Goal: Task Accomplishment & Management: Use online tool/utility

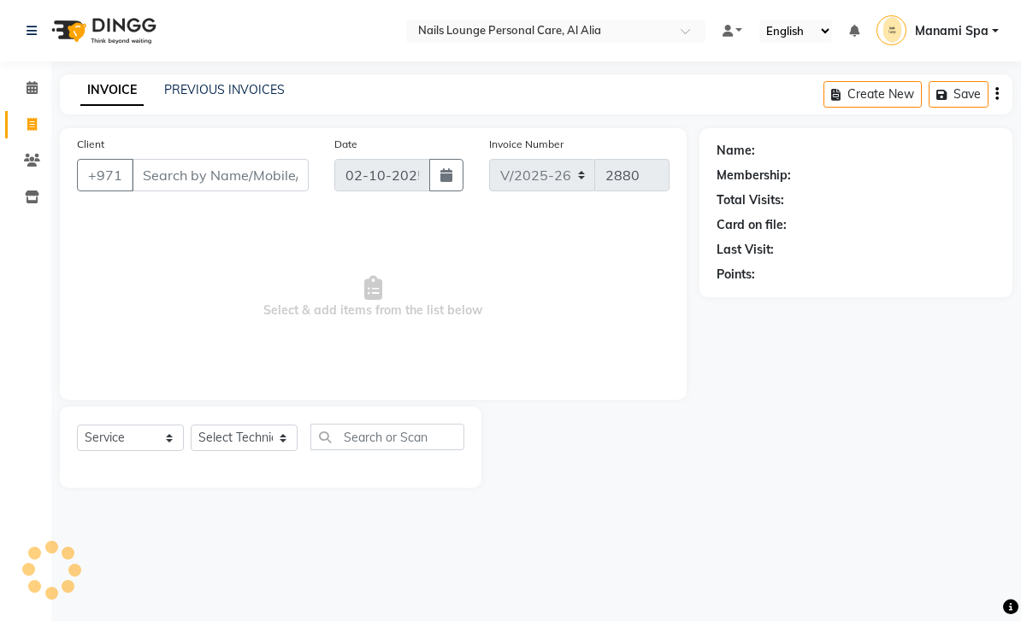
select select "6884"
select select "service"
click at [210, 177] on input "Client" at bounding box center [220, 175] width 177 height 32
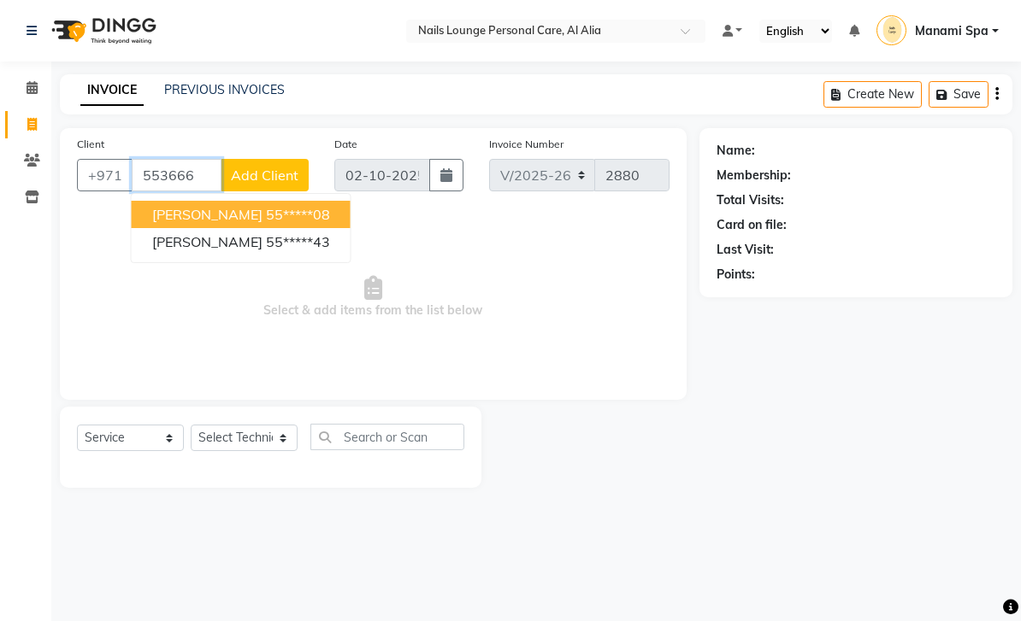
click at [291, 215] on ngb-highlight "55*****08" at bounding box center [298, 214] width 64 height 17
type input "55*****08"
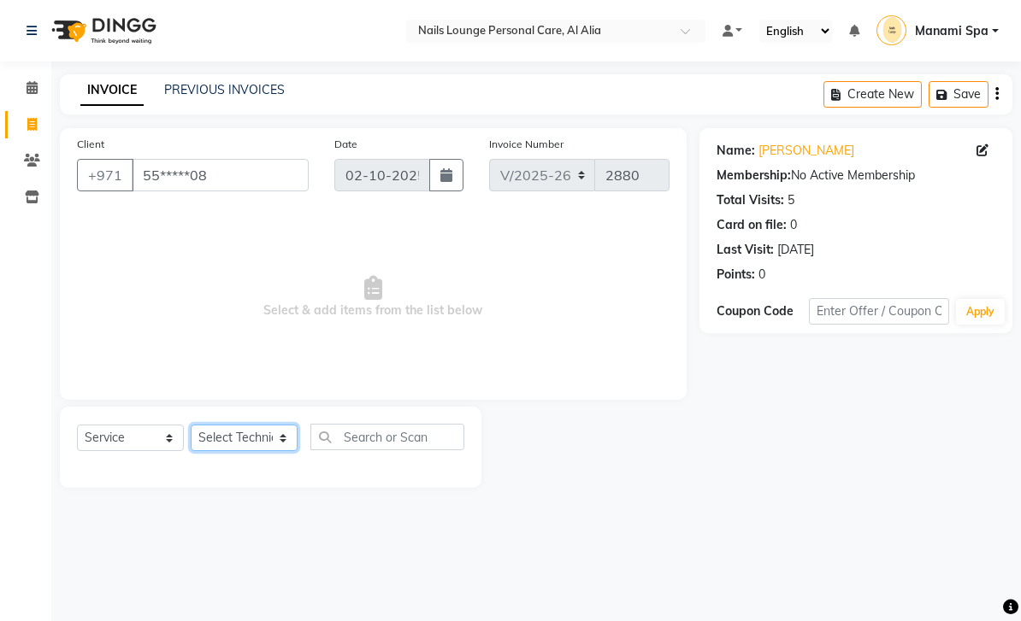
click at [285, 429] on select "Select Technician [PERSON_NAME] [PERSON_NAME] [PERSON_NAME] [PERSON_NAME] Manam…" at bounding box center [244, 438] width 107 height 26
select select "81231"
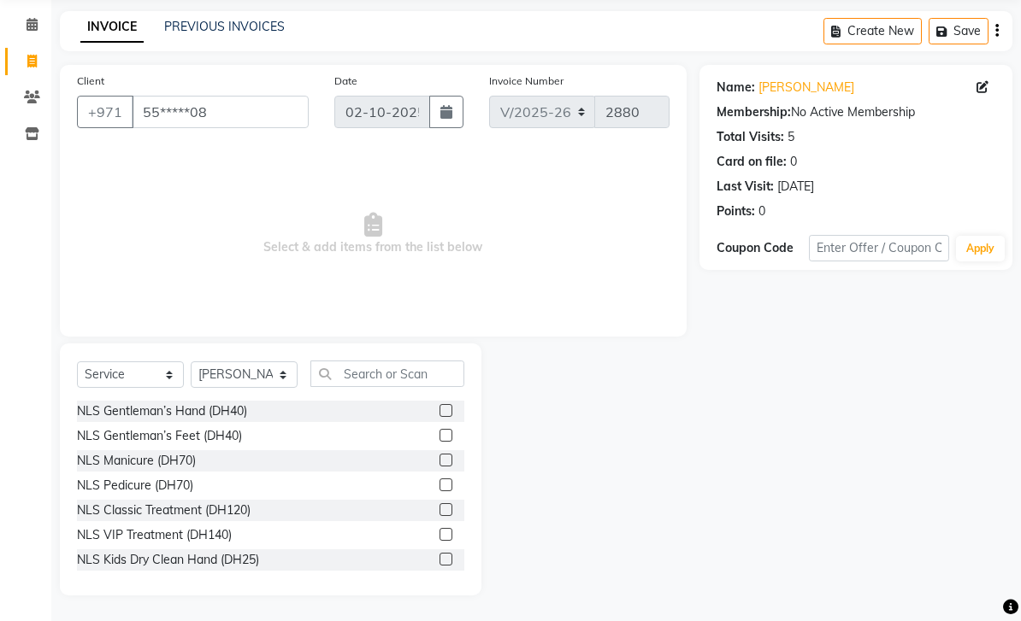
click at [264, 422] on div "NLS Gentleman’s Hand (DH40)" at bounding box center [270, 411] width 387 height 21
click at [241, 421] on div "NLS Gentleman’s Hand (DH40)" at bounding box center [162, 412] width 170 height 18
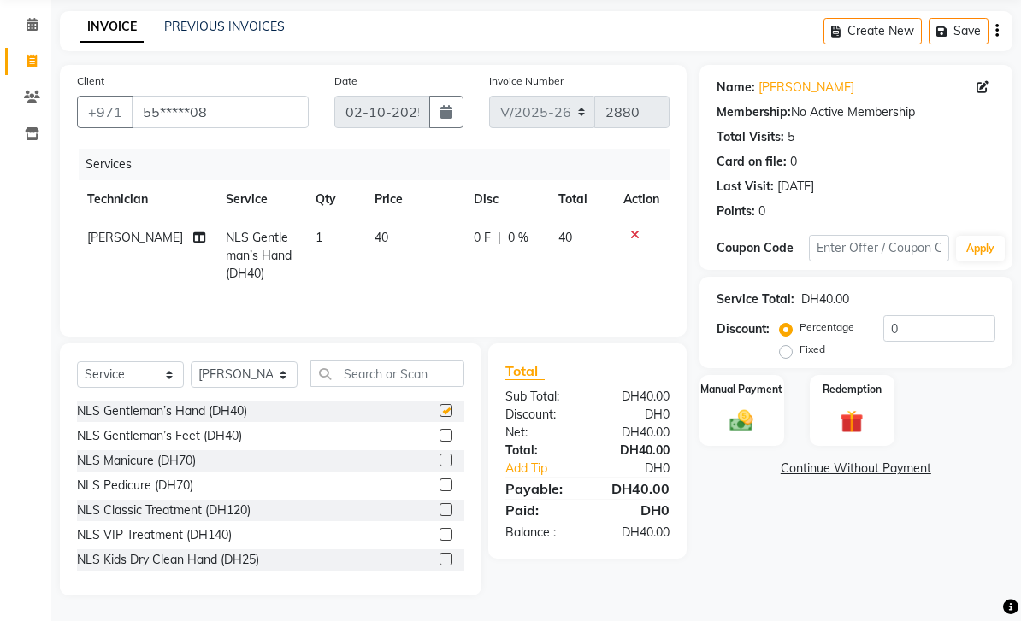
checkbox input "false"
click at [734, 434] on img at bounding box center [741, 421] width 38 height 26
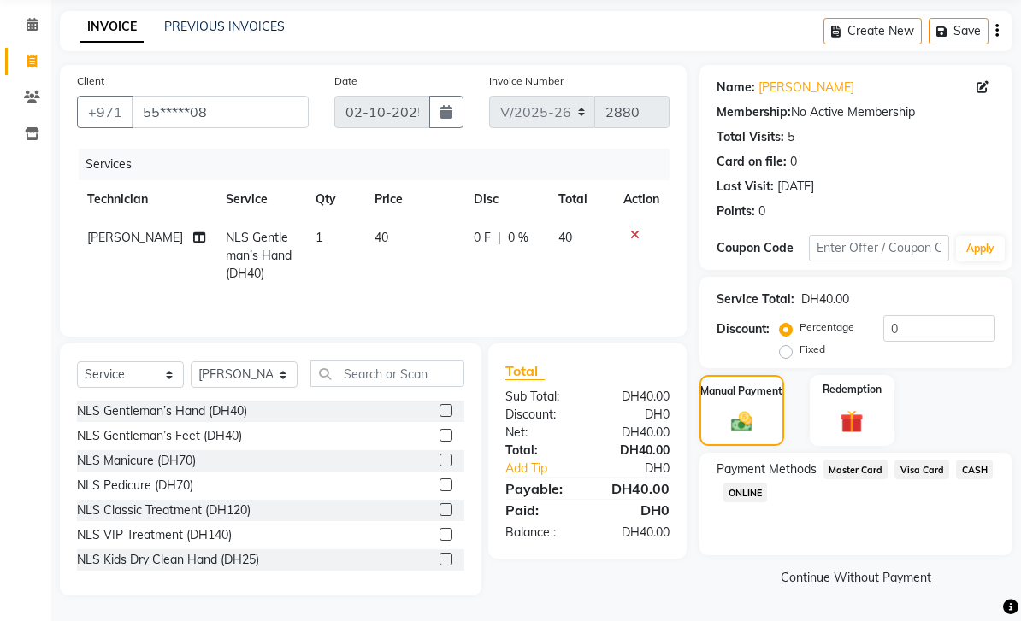
click at [919, 480] on span "Visa Card" at bounding box center [921, 470] width 55 height 20
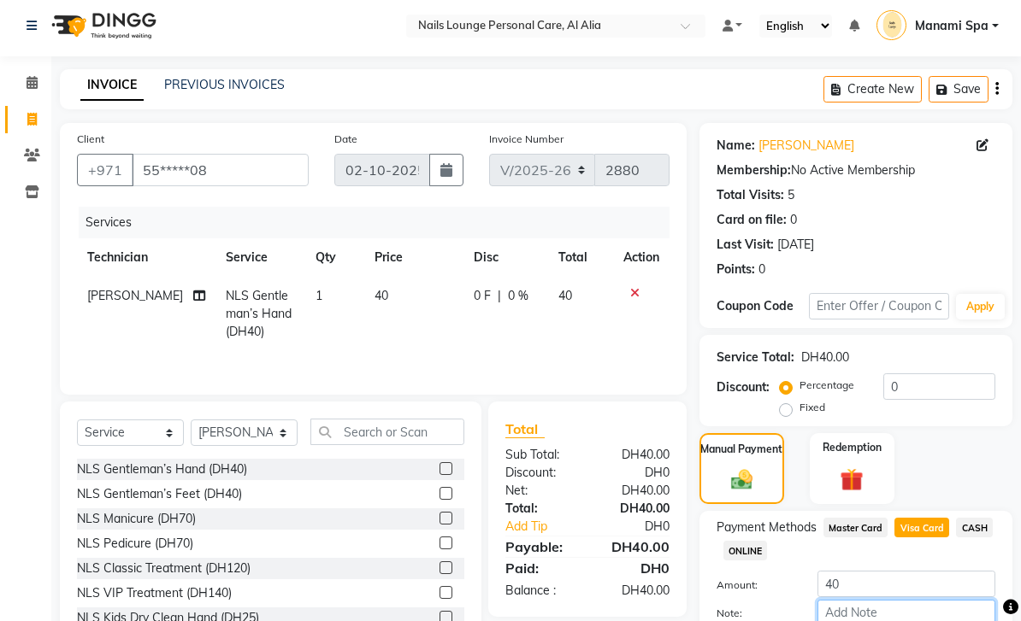
click at [887, 616] on input "Note:" at bounding box center [906, 613] width 178 height 26
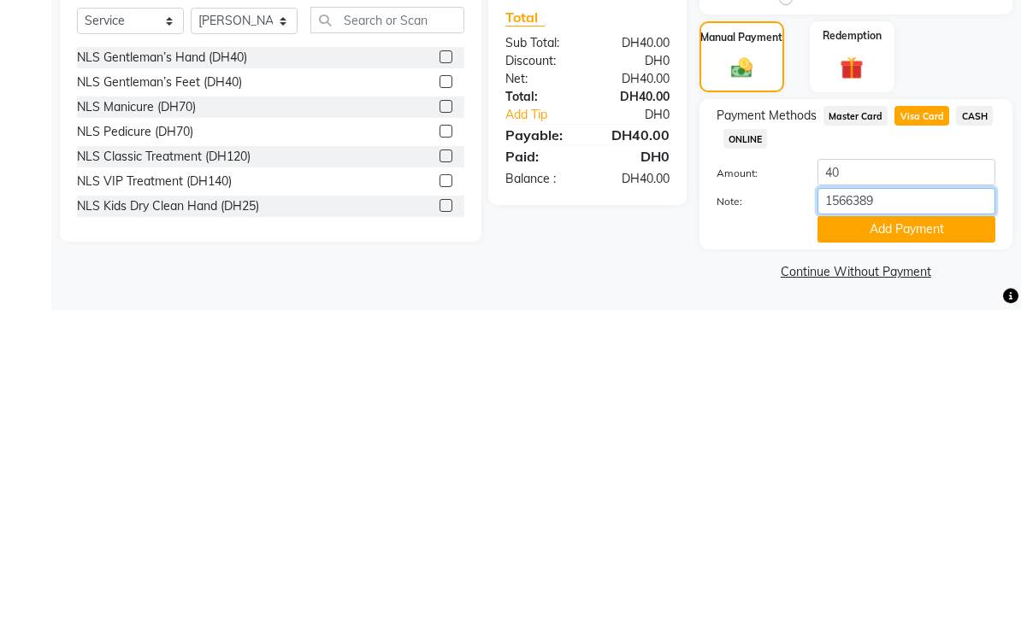
type input "15663894"
click at [917, 527] on button "Add Payment" at bounding box center [906, 540] width 178 height 26
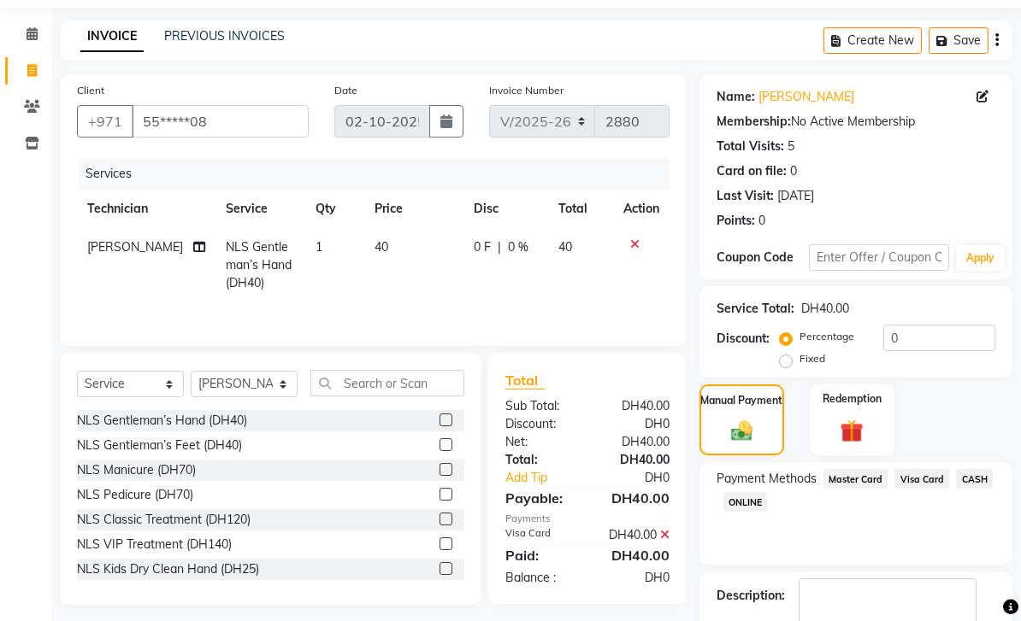
scroll to position [102, 0]
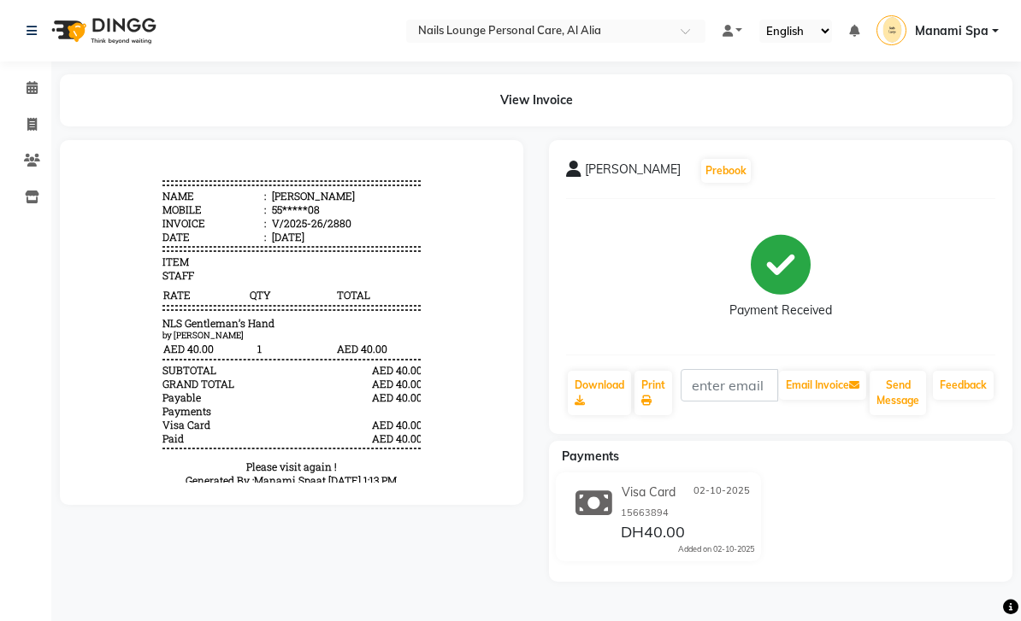
click at [33, 133] on link "Invoice" at bounding box center [25, 125] width 41 height 28
select select "service"
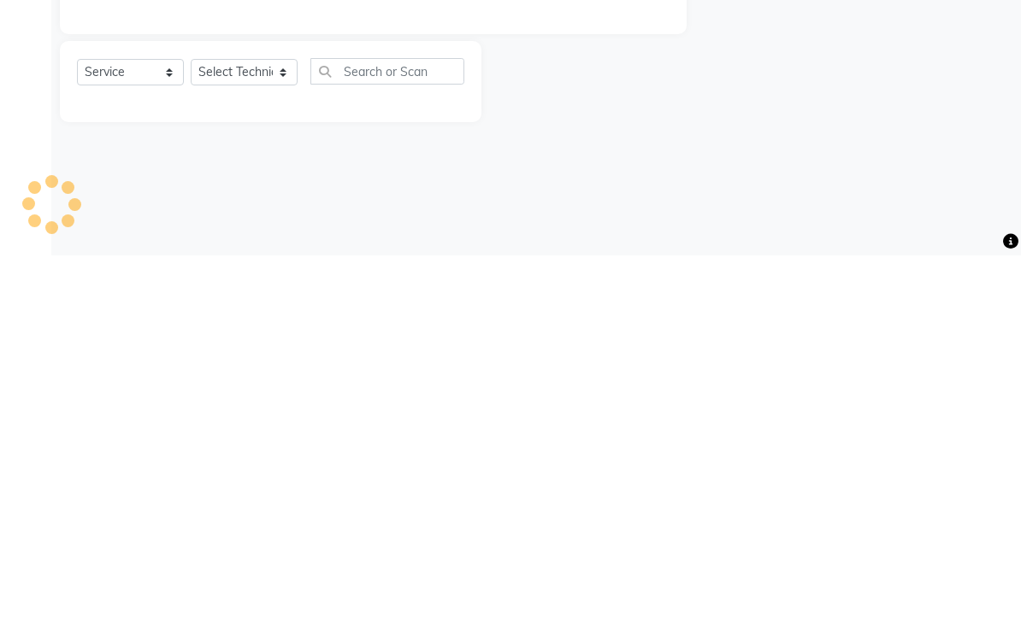
type input "2881"
select select "6884"
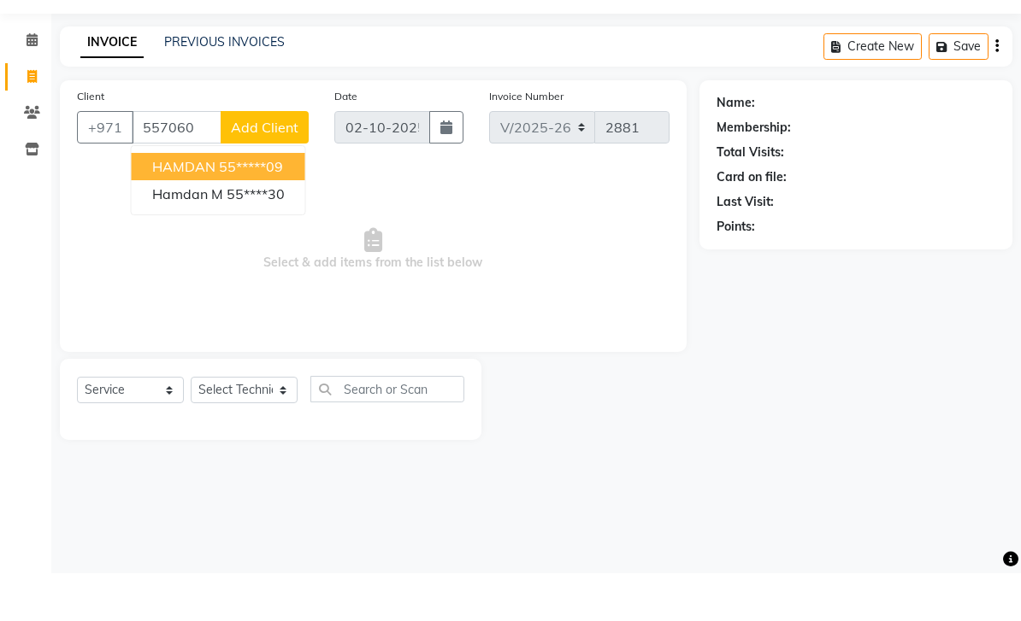
click at [291, 201] on button "HAMDAN 55*****09" at bounding box center [219, 214] width 174 height 27
type input "55*****09"
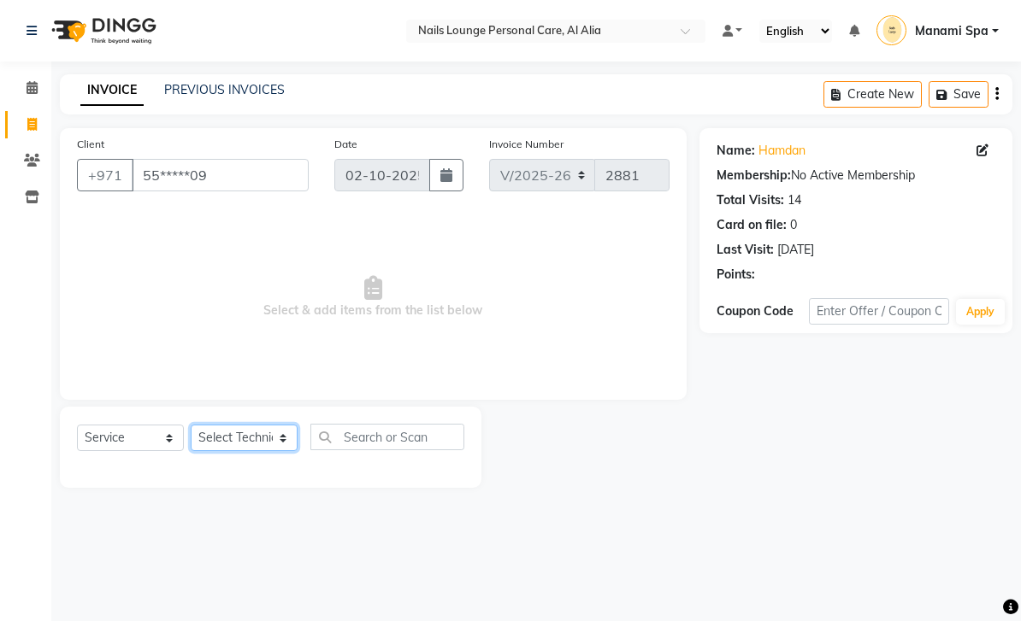
click at [288, 445] on select "Select Technician [PERSON_NAME] [PERSON_NAME] [PERSON_NAME] [PERSON_NAME] Manam…" at bounding box center [244, 438] width 107 height 26
select select "92341"
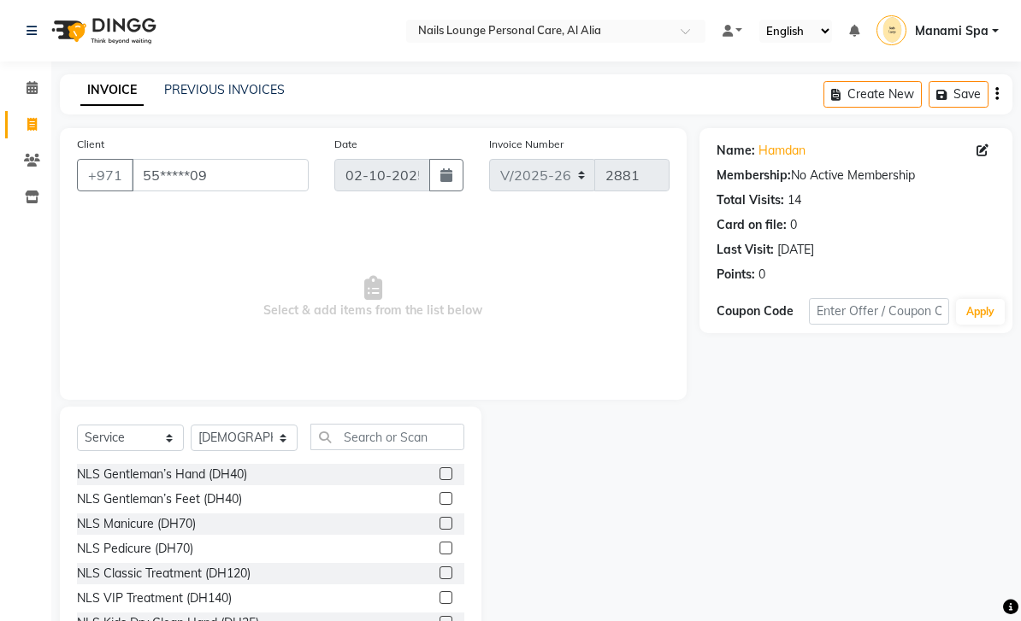
click at [235, 476] on div "NLS Gentleman’s Hand (DH40)" at bounding box center [162, 475] width 170 height 18
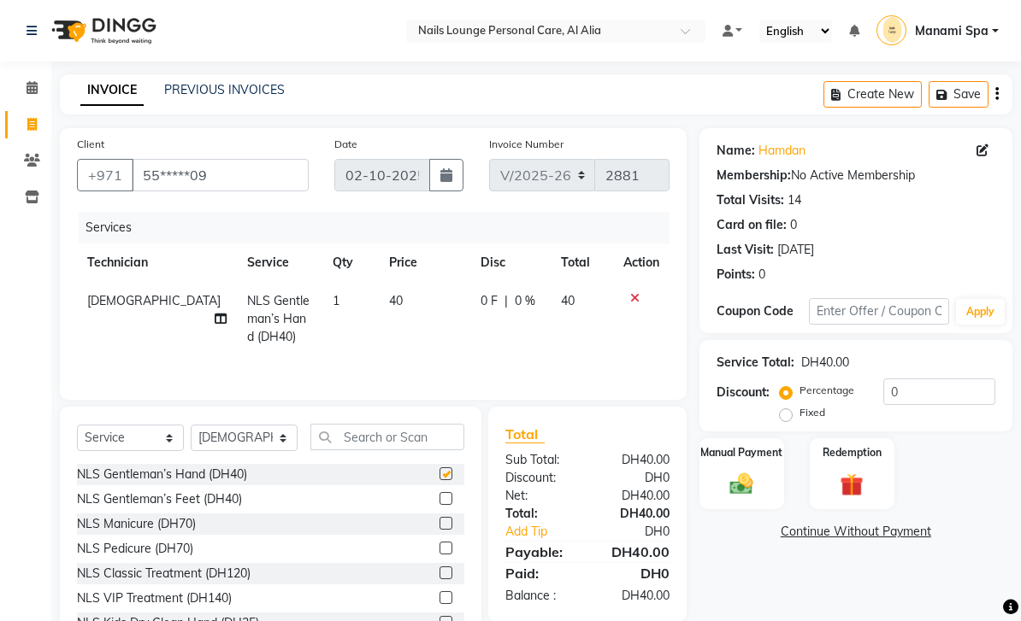
checkbox input "false"
click at [734, 476] on img at bounding box center [741, 484] width 38 height 26
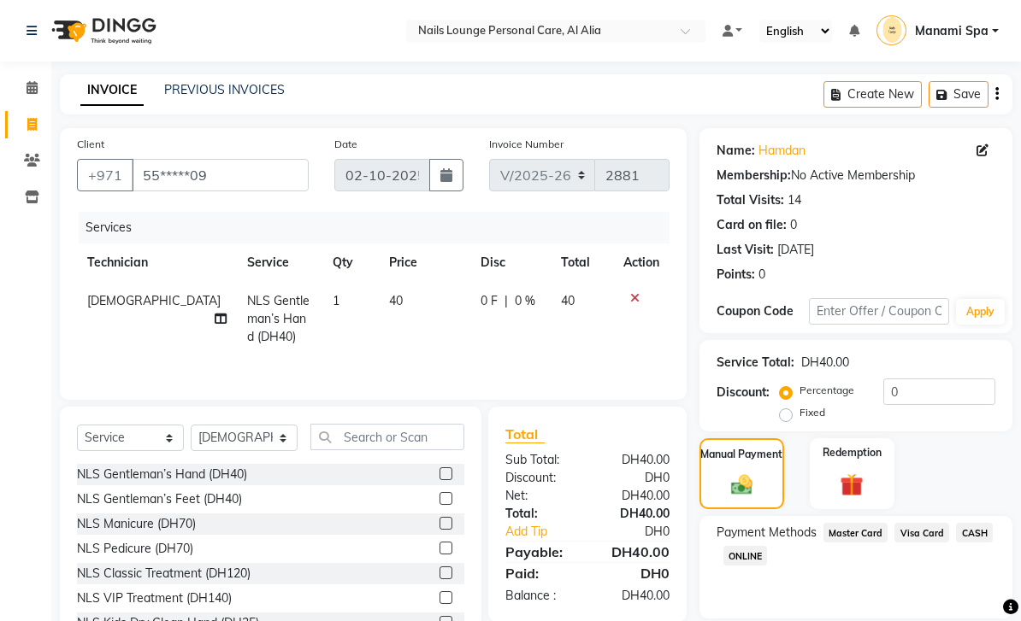
click at [926, 529] on span "Visa Card" at bounding box center [921, 533] width 55 height 20
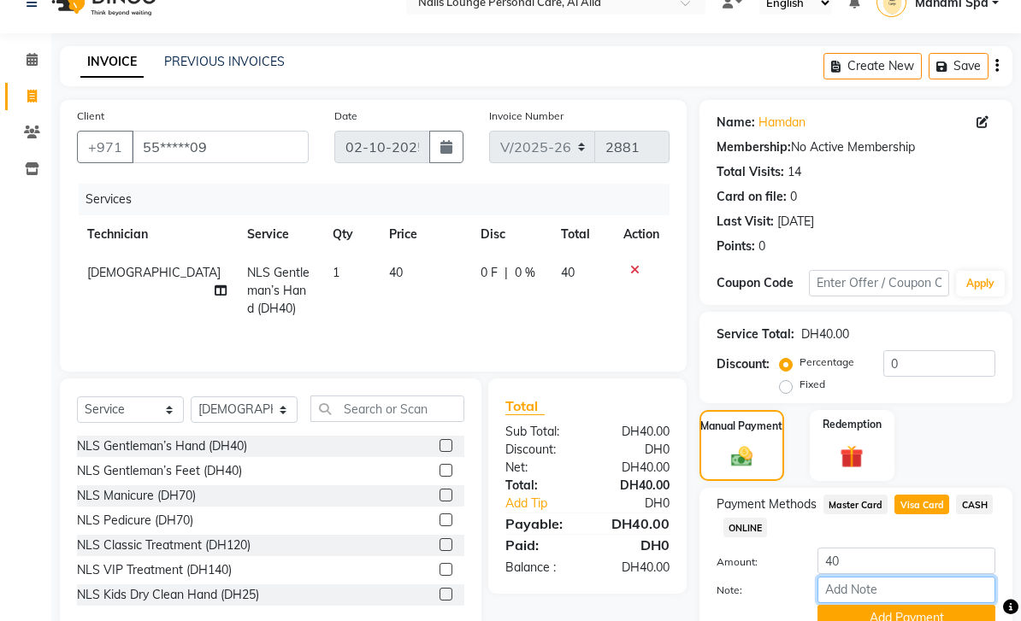
click at [892, 592] on input "Note:" at bounding box center [906, 590] width 178 height 26
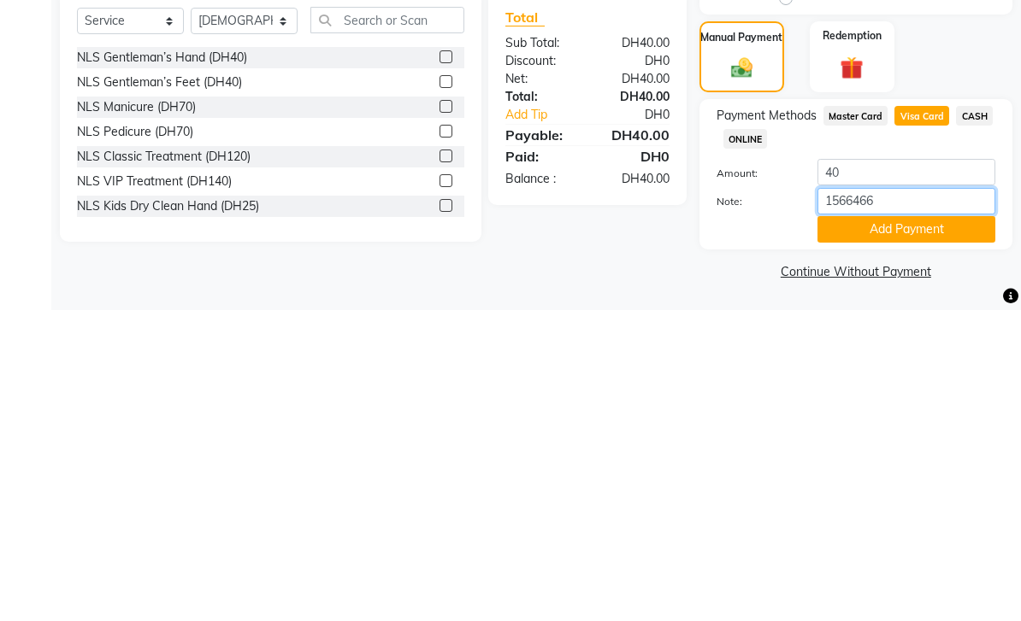
type input "15664663"
click at [898, 527] on button "Add Payment" at bounding box center [906, 540] width 178 height 26
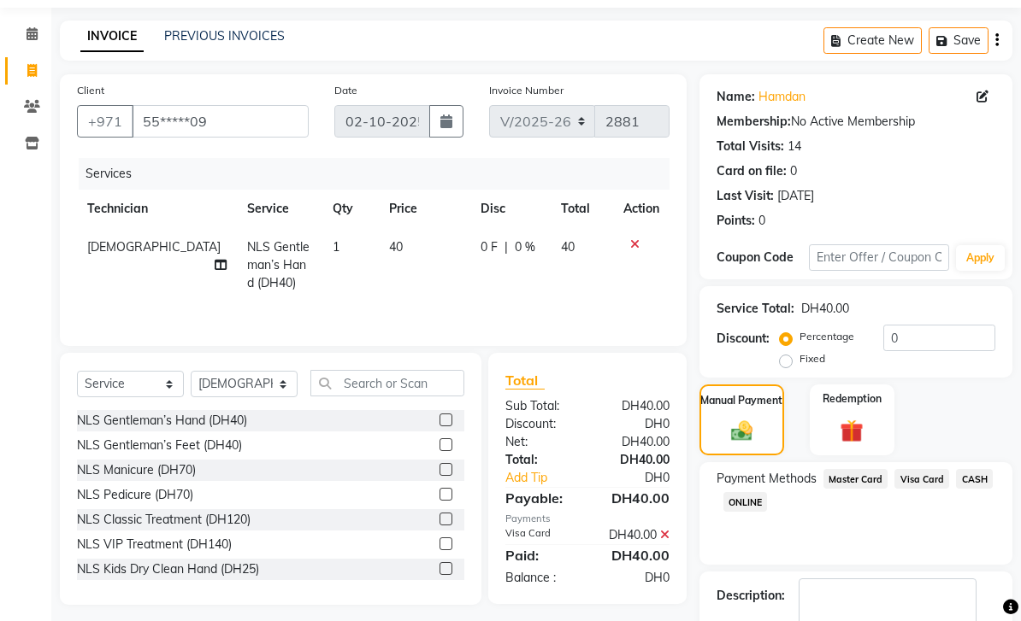
scroll to position [102, 0]
